Goal: Information Seeking & Learning: Learn about a topic

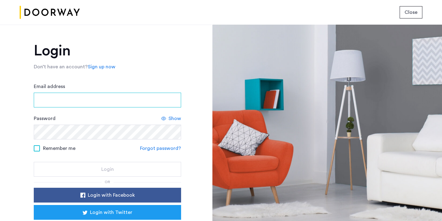
click at [104, 103] on input "Email address" at bounding box center [107, 99] width 147 height 15
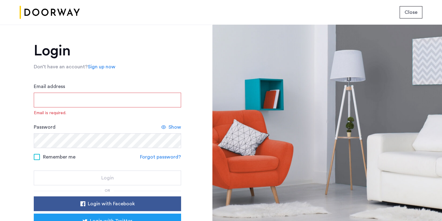
type input "**********"
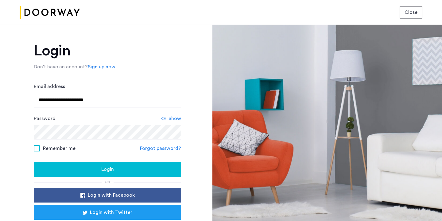
click at [75, 171] on div "Login" at bounding box center [108, 168] width 138 height 7
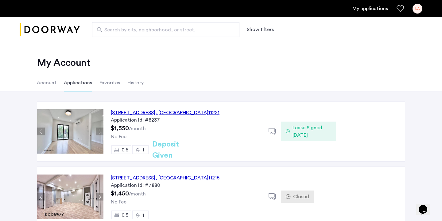
click at [111, 28] on span "Search by city, neighborhood, or street." at bounding box center [163, 29] width 118 height 7
click at [111, 28] on input "Search by city, neighborhood, or street." at bounding box center [165, 29] width 147 height 15
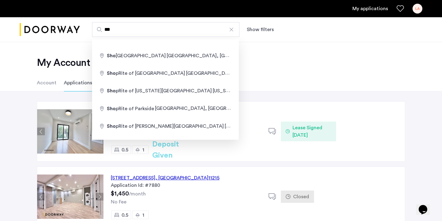
drag, startPoint x: 115, startPoint y: 32, endPoint x: 64, endPoint y: 26, distance: 51.3
click at [64, 26] on div "*** Show filters" at bounding box center [221, 29] width 442 height 25
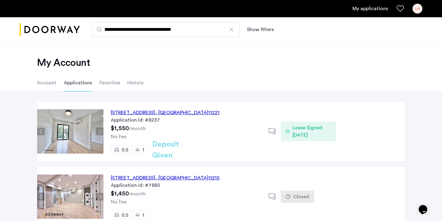
type input "**********"
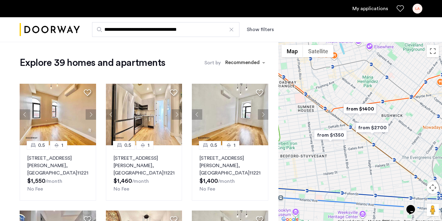
click at [368, 108] on img "from $1400" at bounding box center [360, 109] width 38 height 14
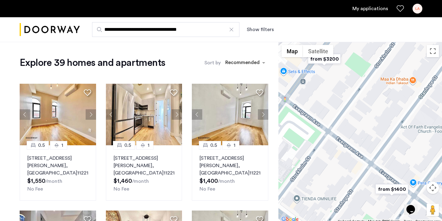
click at [397, 191] on img "from $1400" at bounding box center [392, 189] width 38 height 14
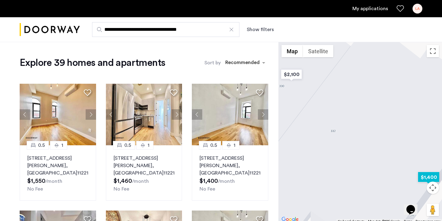
click at [435, 175] on img "$1,400" at bounding box center [429, 177] width 26 height 14
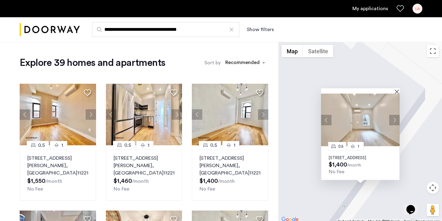
click at [382, 155] on p "[STREET_ADDRESS]" at bounding box center [360, 157] width 63 height 5
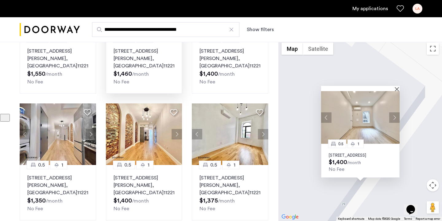
scroll to position [194, 0]
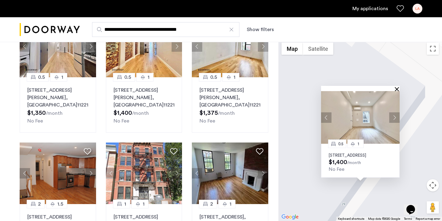
click at [398, 87] on button "Close" at bounding box center [398, 89] width 4 height 4
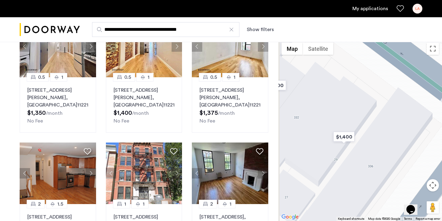
drag, startPoint x: 338, startPoint y: 116, endPoint x: 388, endPoint y: 116, distance: 50.7
click at [388, 116] on div at bounding box center [361, 129] width 164 height 181
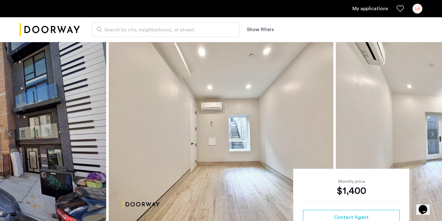
click at [433, 133] on button "Next apartment" at bounding box center [432, 134] width 10 height 10
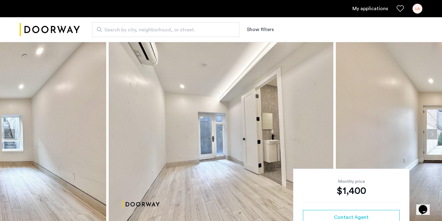
click at [433, 133] on button "Next apartment" at bounding box center [432, 134] width 10 height 10
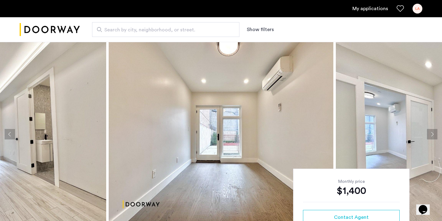
click at [433, 133] on button "Next apartment" at bounding box center [432, 134] width 10 height 10
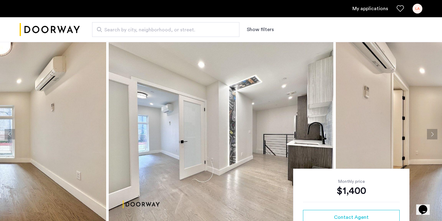
click at [433, 132] on button "Next apartment" at bounding box center [432, 134] width 10 height 10
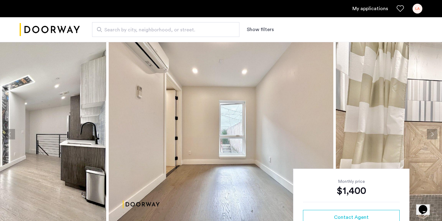
click at [433, 132] on button "Next apartment" at bounding box center [432, 134] width 10 height 10
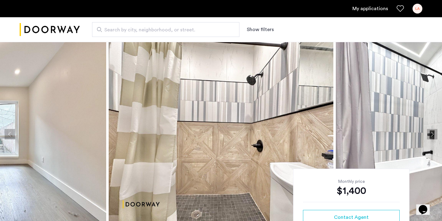
click at [433, 132] on button "Next apartment" at bounding box center [432, 134] width 10 height 10
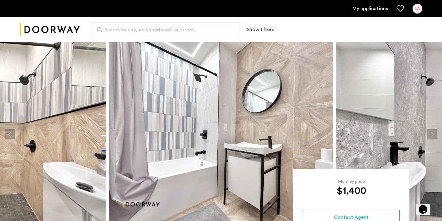
click at [433, 132] on button "Next apartment" at bounding box center [432, 134] width 10 height 10
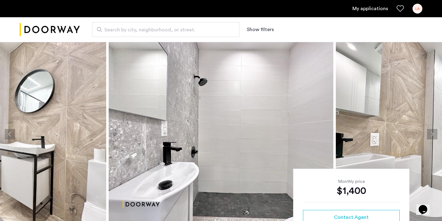
click at [433, 132] on button "Next apartment" at bounding box center [432, 134] width 10 height 10
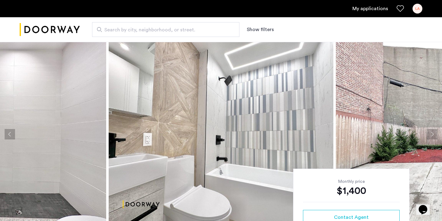
click at [433, 132] on button "Next apartment" at bounding box center [432, 134] width 10 height 10
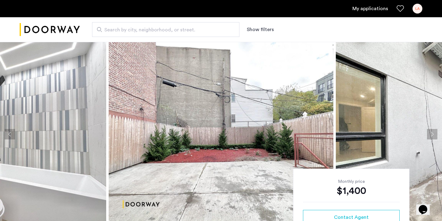
click at [433, 132] on button "Next apartment" at bounding box center [432, 134] width 10 height 10
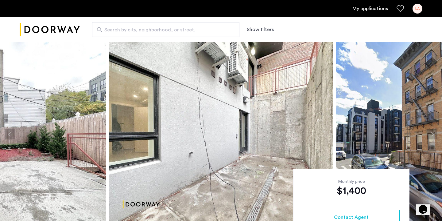
click at [433, 132] on button "Next apartment" at bounding box center [432, 134] width 10 height 10
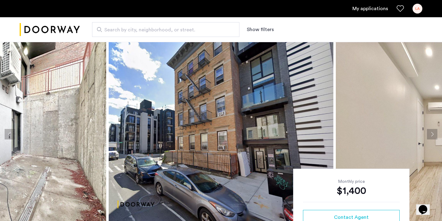
click at [433, 132] on button "Next apartment" at bounding box center [432, 134] width 10 height 10
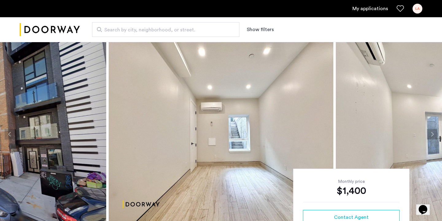
click at [9, 130] on button "Previous apartment" at bounding box center [10, 134] width 10 height 10
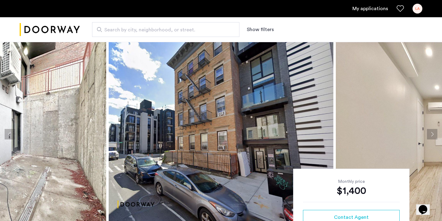
click at [432, 135] on button "Next apartment" at bounding box center [432, 134] width 10 height 10
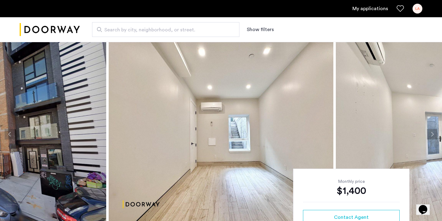
click at [432, 135] on button "Next apartment" at bounding box center [432, 134] width 10 height 10
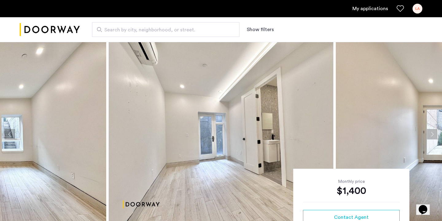
click at [432, 135] on button "Next apartment" at bounding box center [432, 134] width 10 height 10
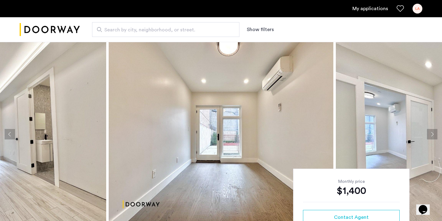
click at [432, 135] on button "Next apartment" at bounding box center [432, 134] width 10 height 10
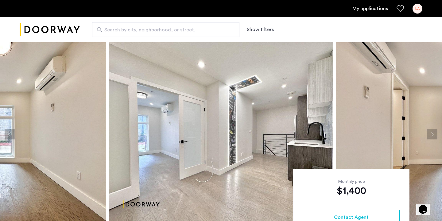
click at [432, 135] on button "Next apartment" at bounding box center [432, 134] width 10 height 10
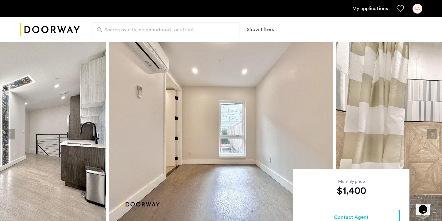
click at [432, 135] on button "Next apartment" at bounding box center [432, 134] width 10 height 10
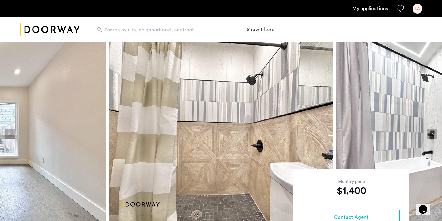
click at [432, 135] on button "Next apartment" at bounding box center [432, 134] width 10 height 10
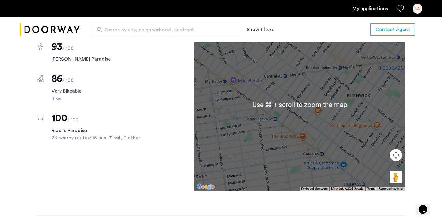
scroll to position [764, 0]
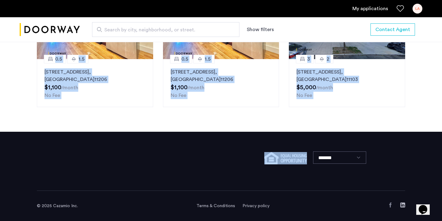
drag, startPoint x: 339, startPoint y: 134, endPoint x: 118, endPoint y: 48, distance: 236.9
